Goal: Information Seeking & Learning: Learn about a topic

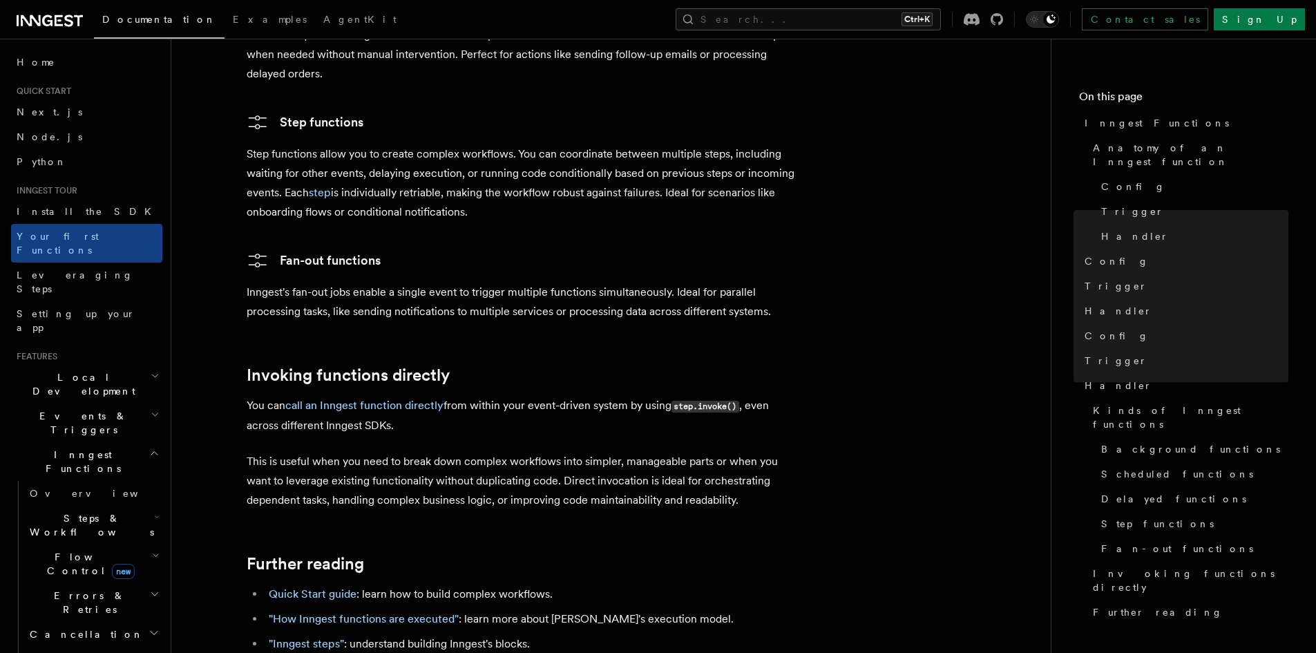
scroll to position [2694, 0]
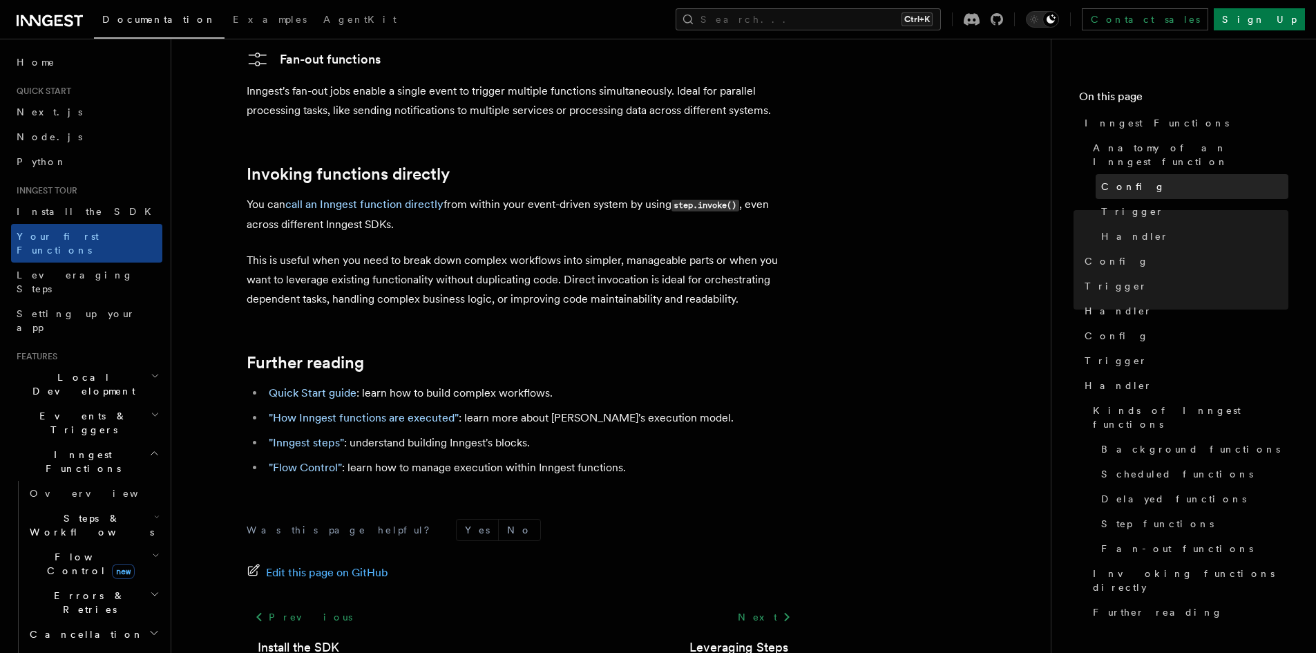
click at [1127, 180] on span "Config" at bounding box center [1133, 187] width 64 height 14
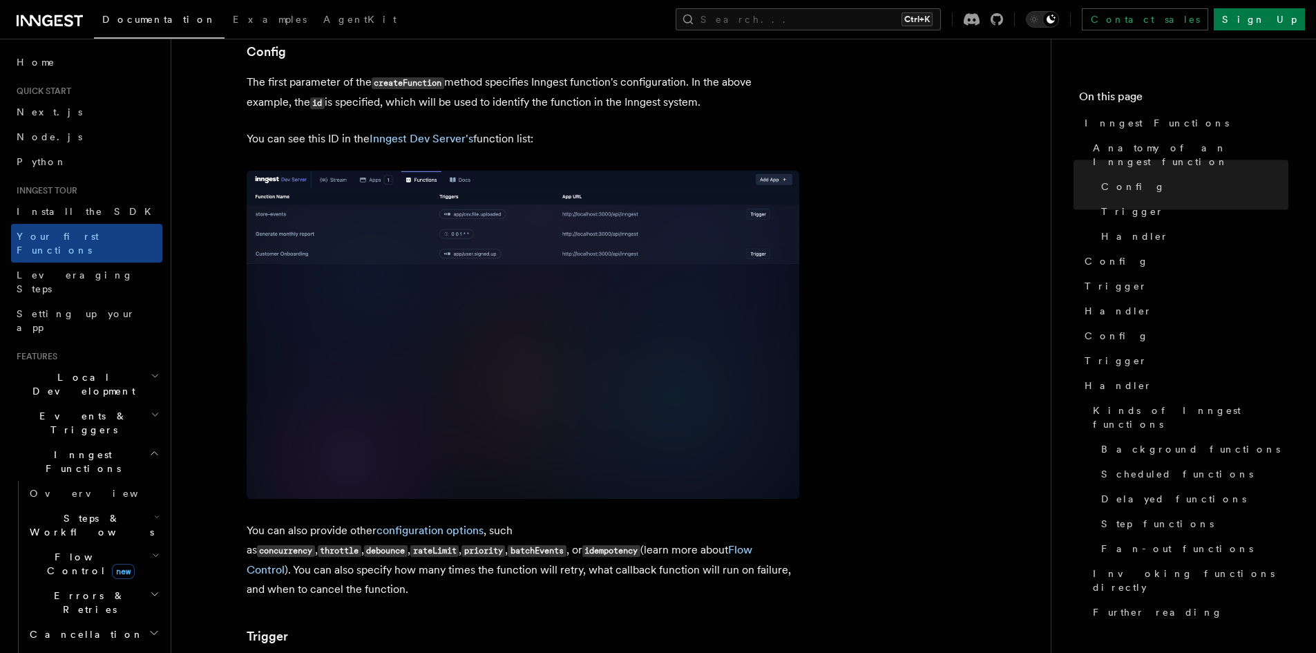
scroll to position [659, 0]
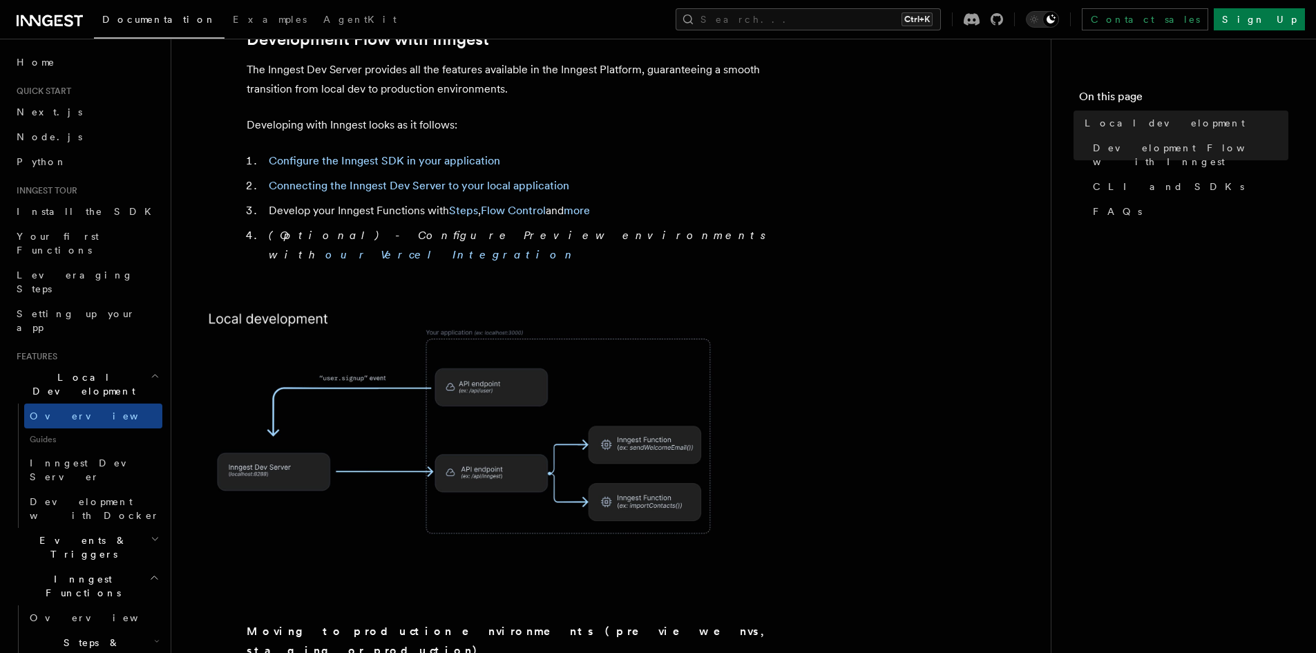
scroll to position [760, 0]
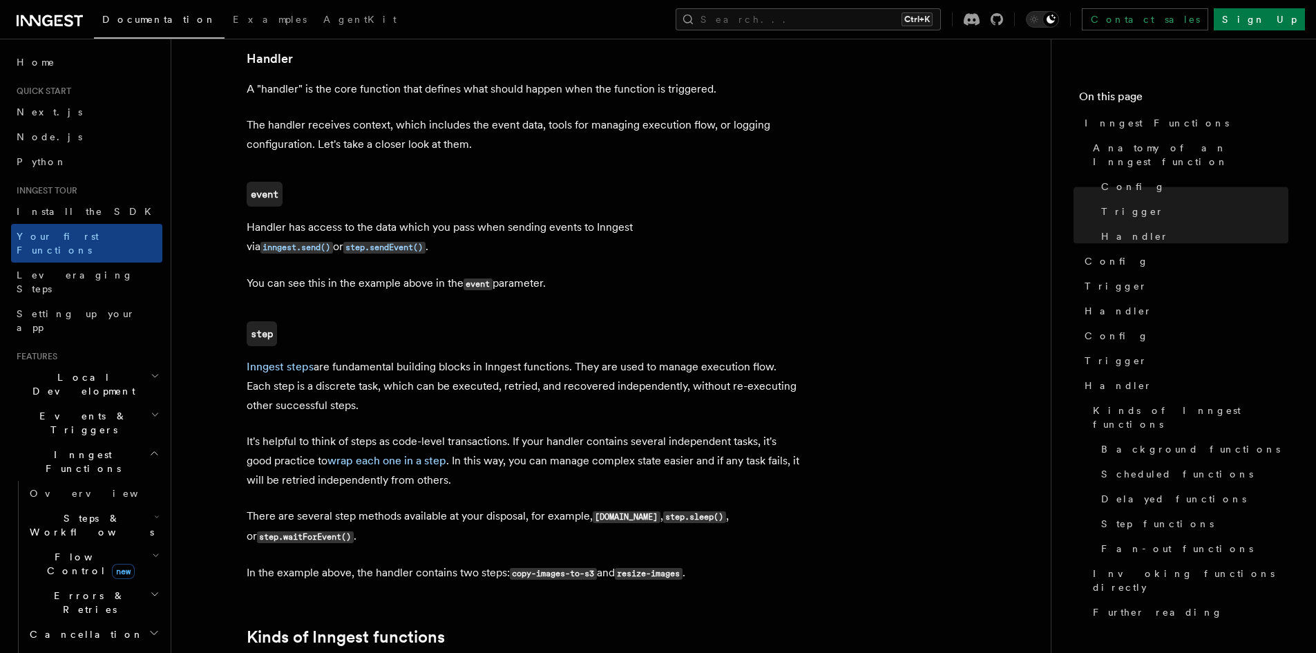
scroll to position [1796, 0]
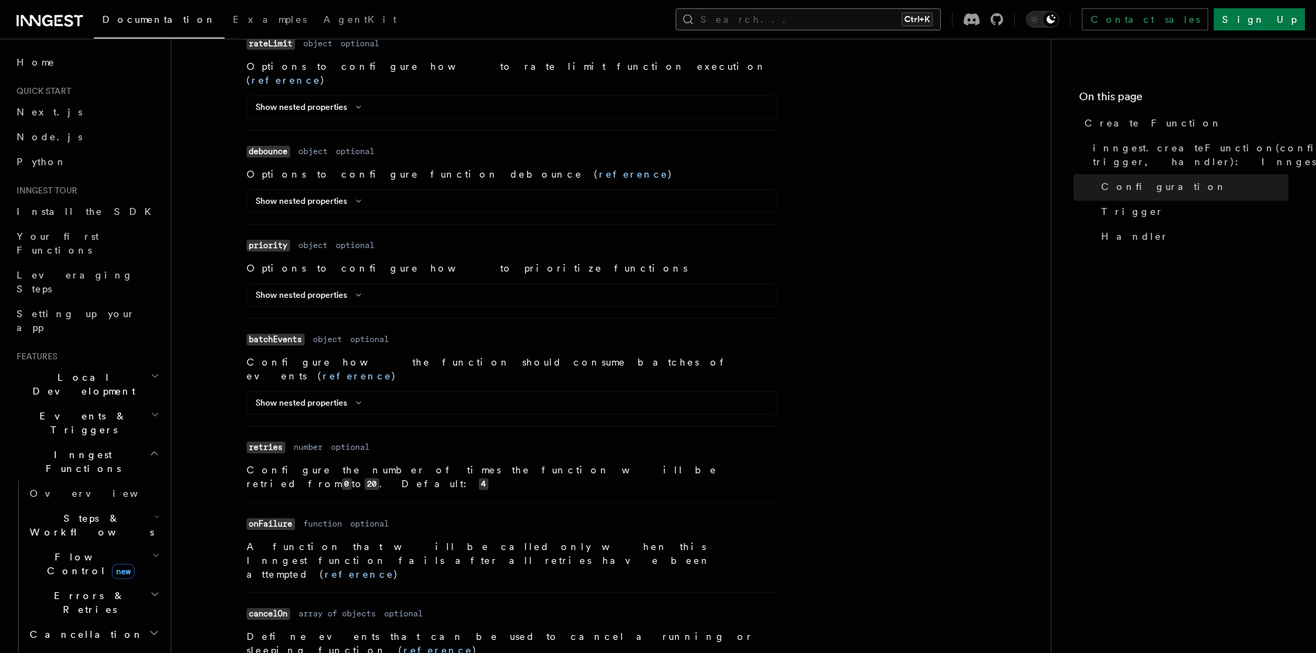
scroll to position [1105, 0]
